Goal: Task Accomplishment & Management: Complete application form

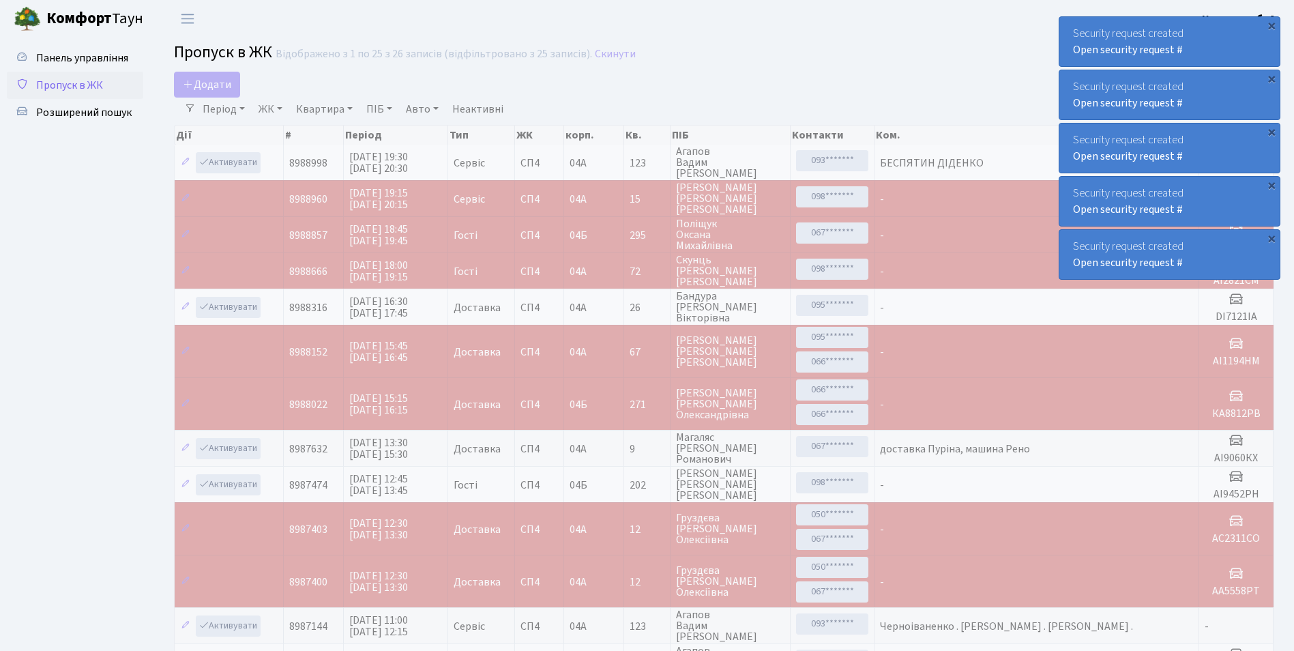
select select "25"
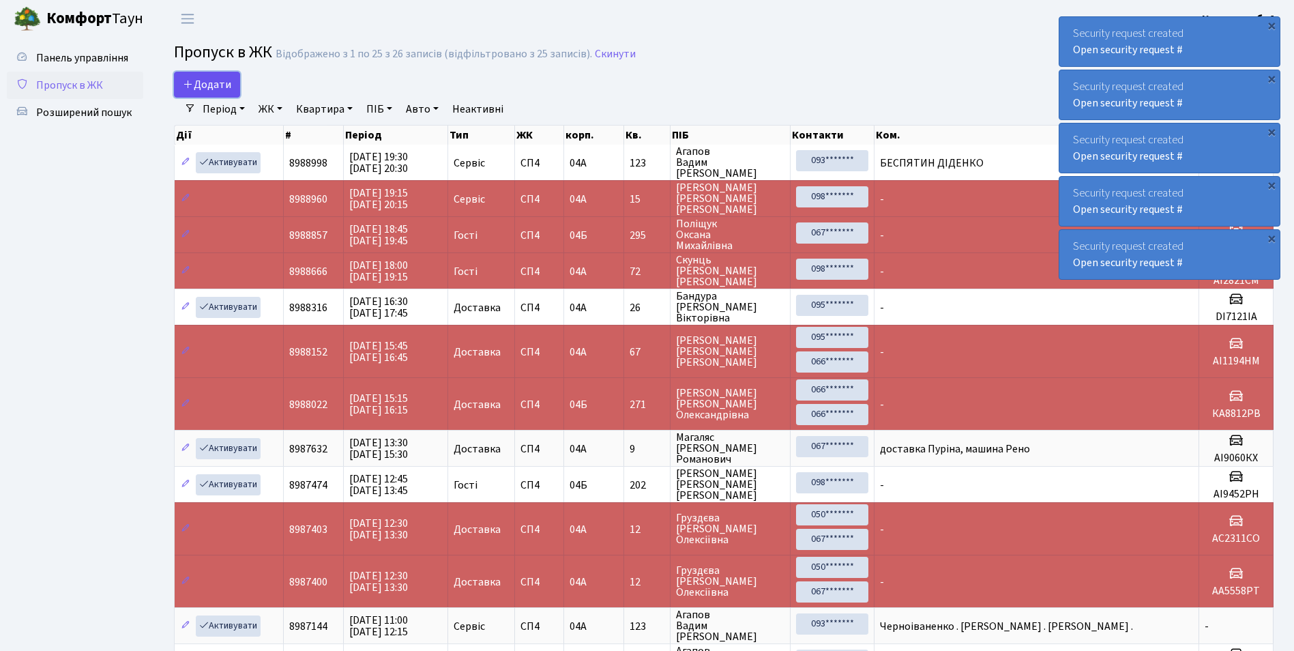
click at [216, 85] on span "Додати" at bounding box center [207, 84] width 48 height 15
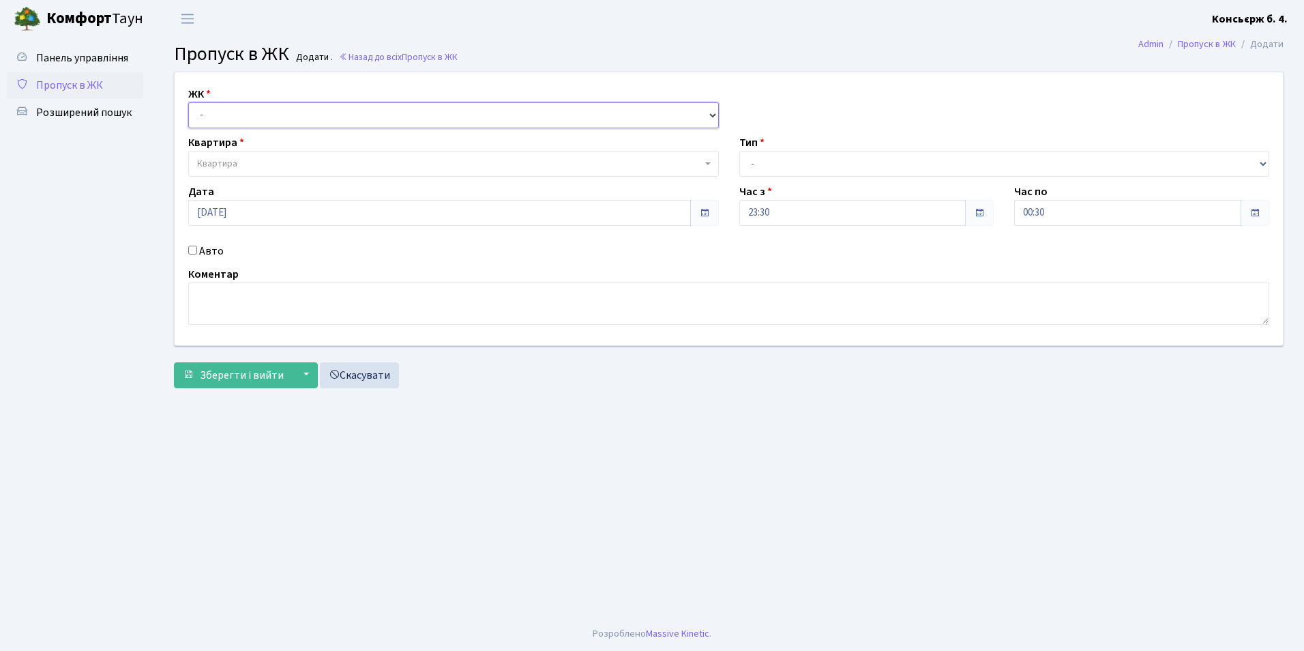
click at [285, 117] on select "- СП4, Столичне шосе, 5" at bounding box center [453, 115] width 531 height 26
select select "325"
click at [188, 102] on select "- СП4, Столичне шосе, 5" at bounding box center [453, 115] width 531 height 26
select select
click at [282, 168] on span "Квартира" at bounding box center [449, 164] width 505 height 14
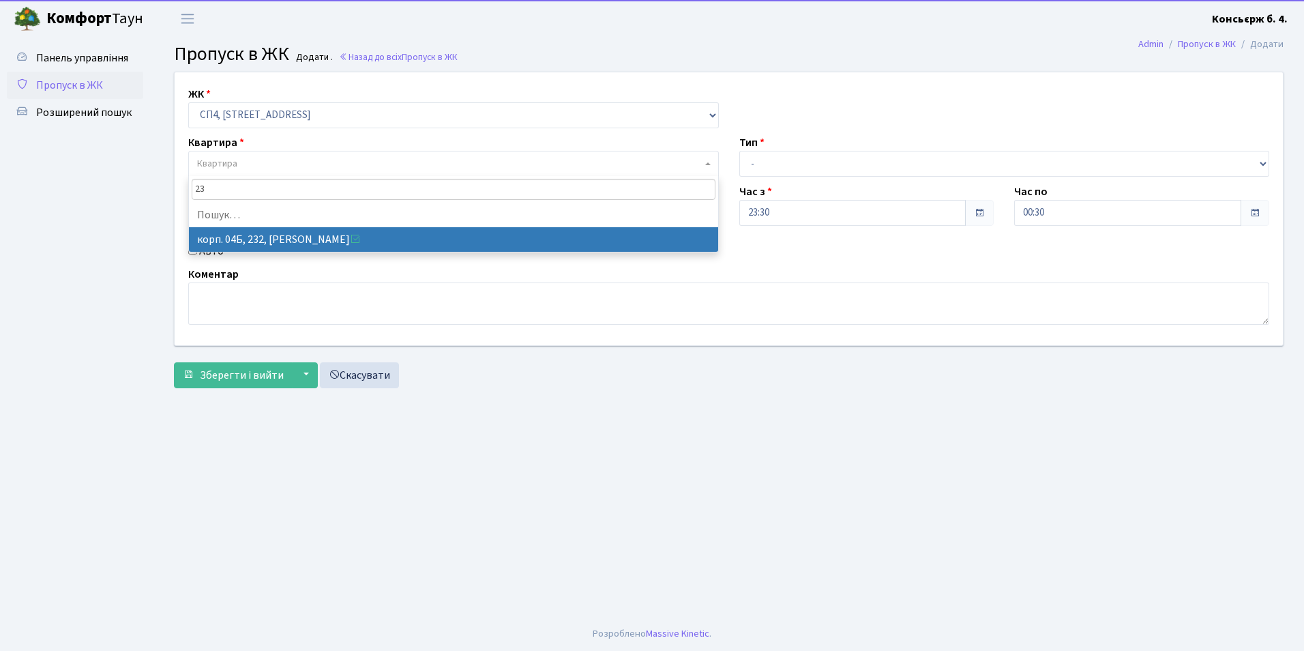
type input "2"
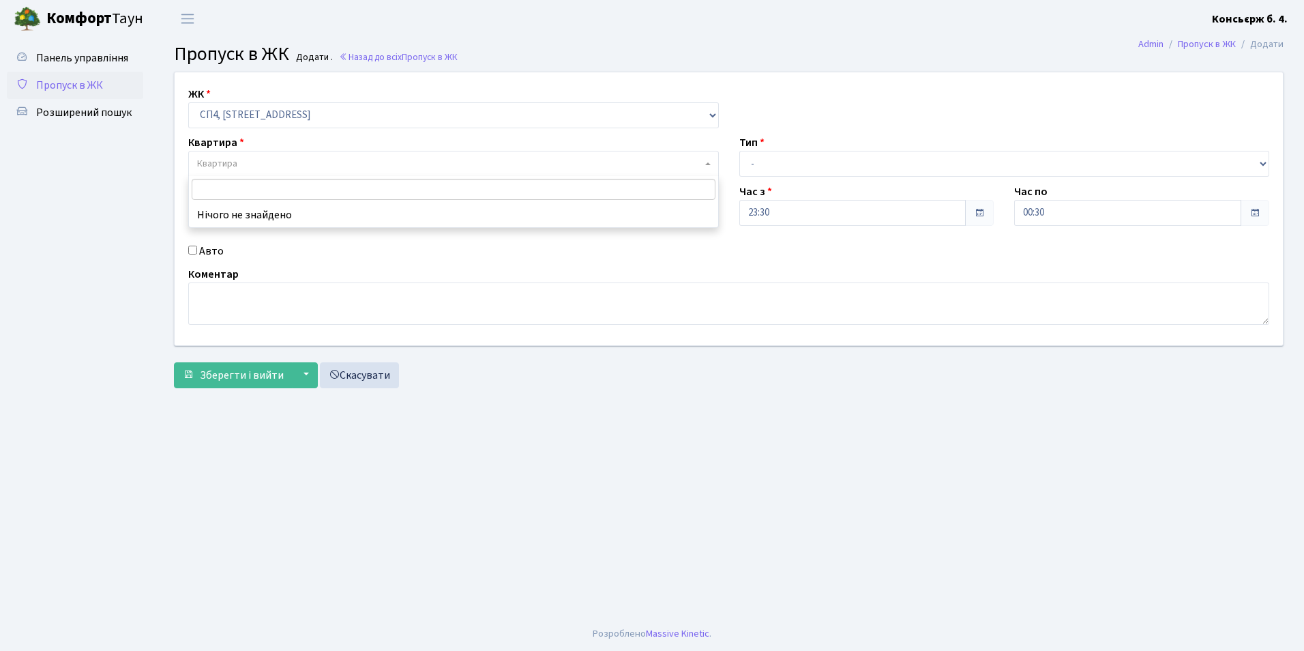
click at [108, 86] on link "Пропуск в ЖК" at bounding box center [75, 85] width 136 height 27
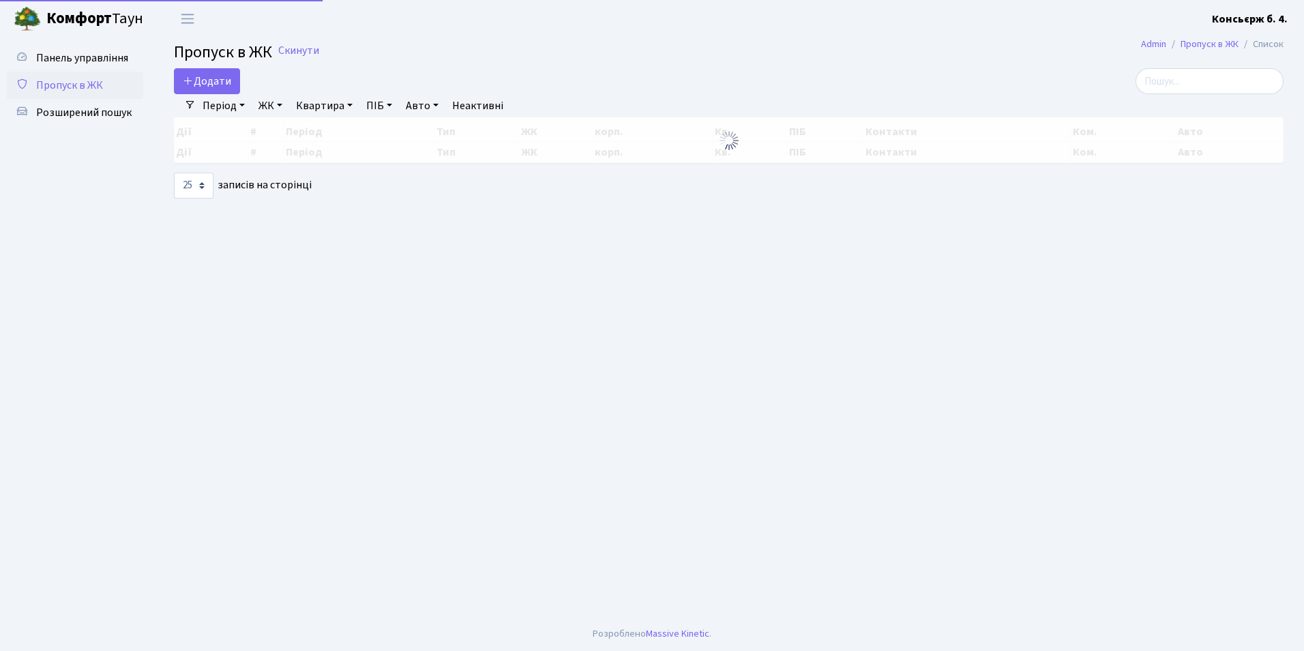
select select "25"
